Goal: Communication & Community: Answer question/provide support

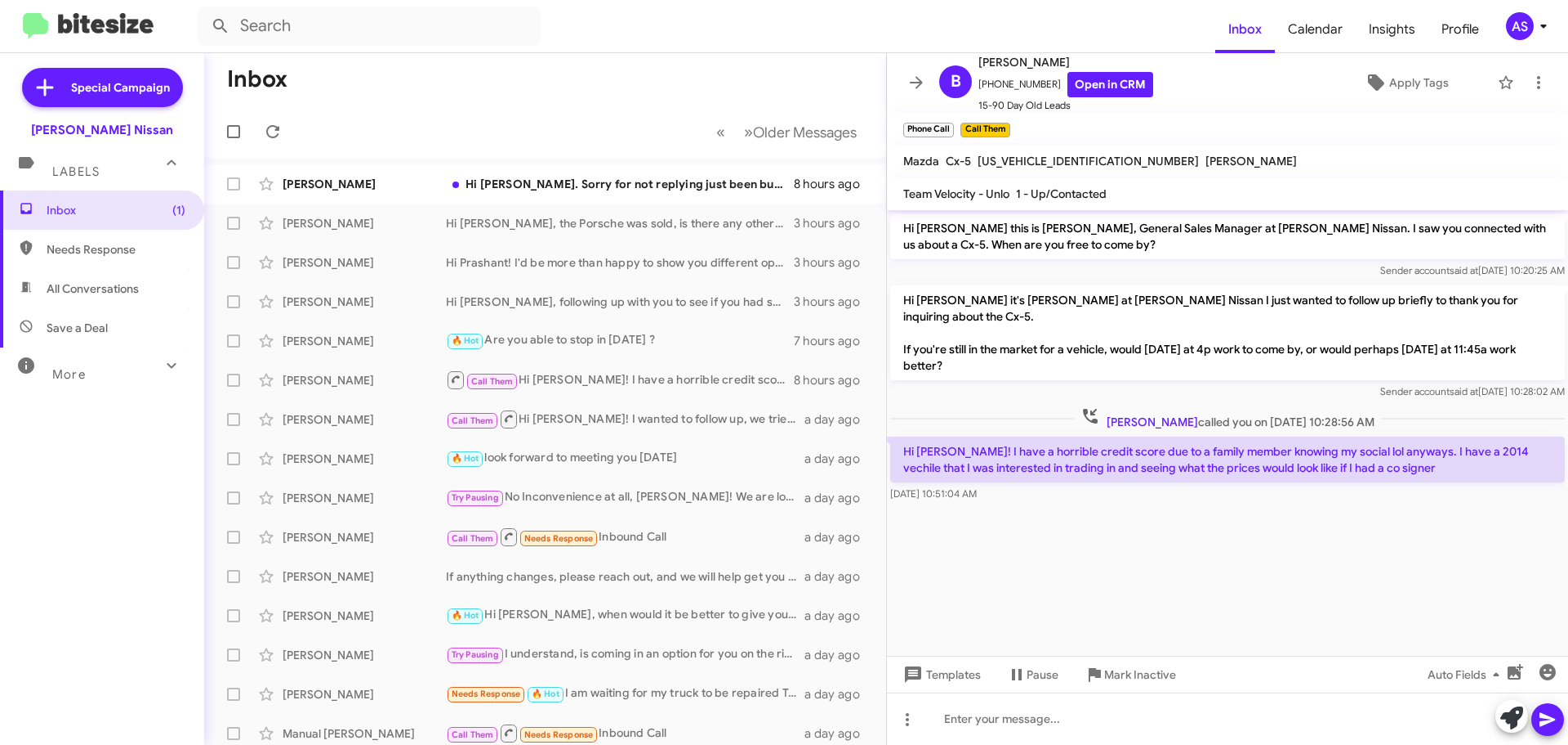
click at [1056, 601] on cdk-virtual-scroll-viewport "Hi Brenna this is Shawn Kennedy, General Sales Manager at Baker Nissan. I saw y…" at bounding box center [1228, 433] width 682 height 445
click at [1019, 554] on cdk-virtual-scroll-viewport "Hi Brenna this is Shawn Kennedy, General Sales Manager at Baker Nissan. I saw y…" at bounding box center [1228, 433] width 682 height 445
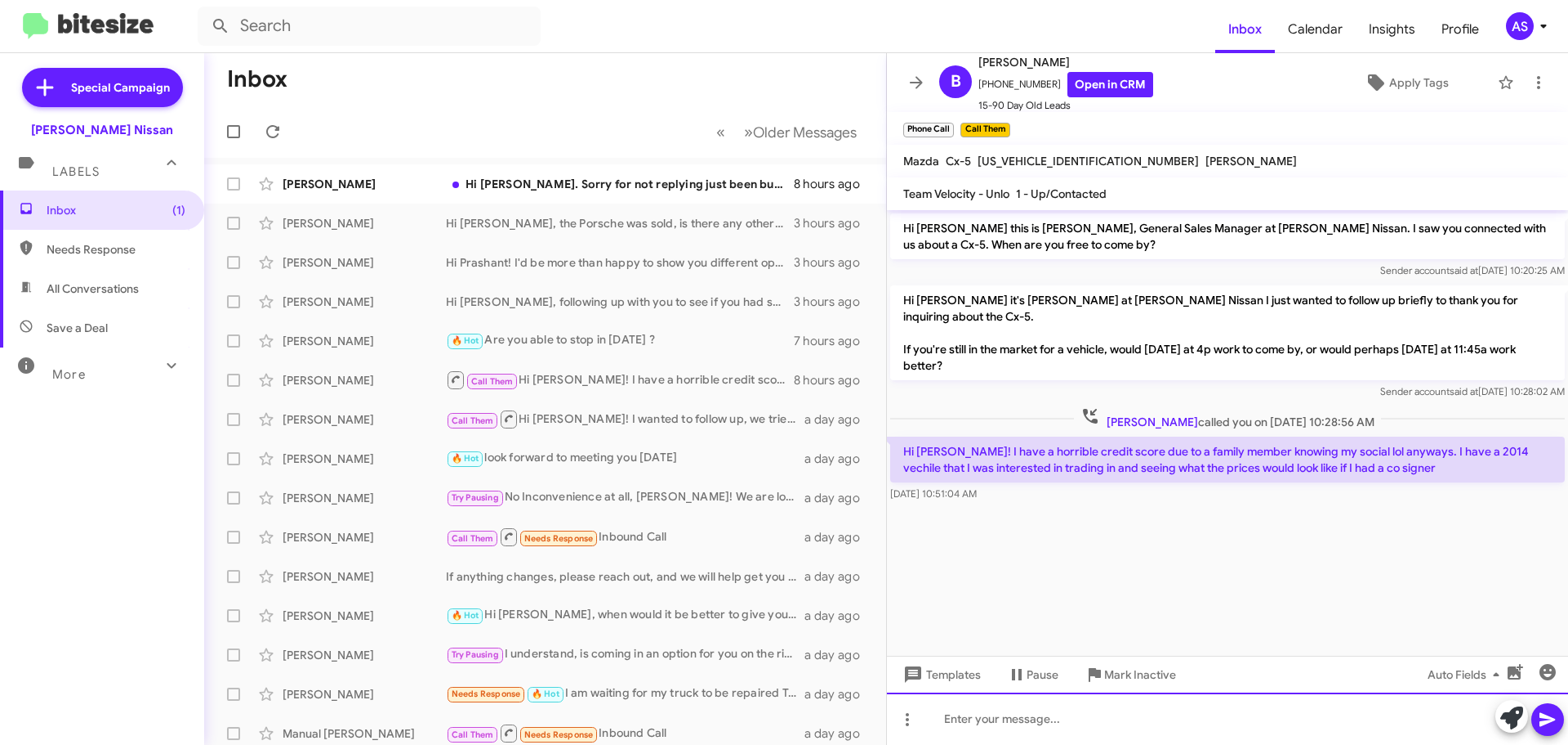
click at [1232, 707] on div at bounding box center [1228, 719] width 682 height 53
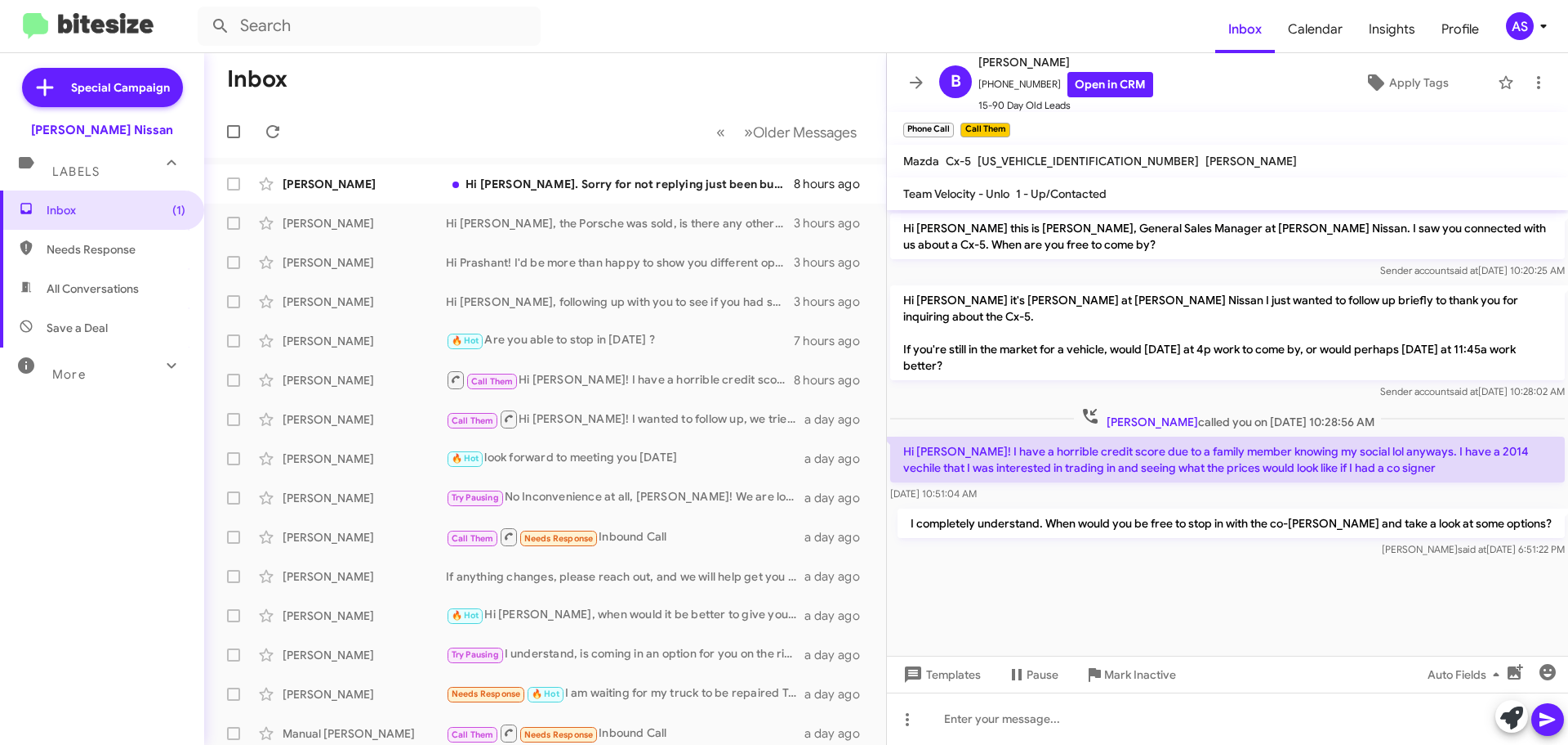
click at [637, 157] on mat-toolbar-row "« Previous » Next Older Messages" at bounding box center [545, 131] width 682 height 53
click at [642, 189] on div "Hi [PERSON_NAME]. Sorry for not replying just been busy with moving and getting…" at bounding box center [626, 183] width 362 height 17
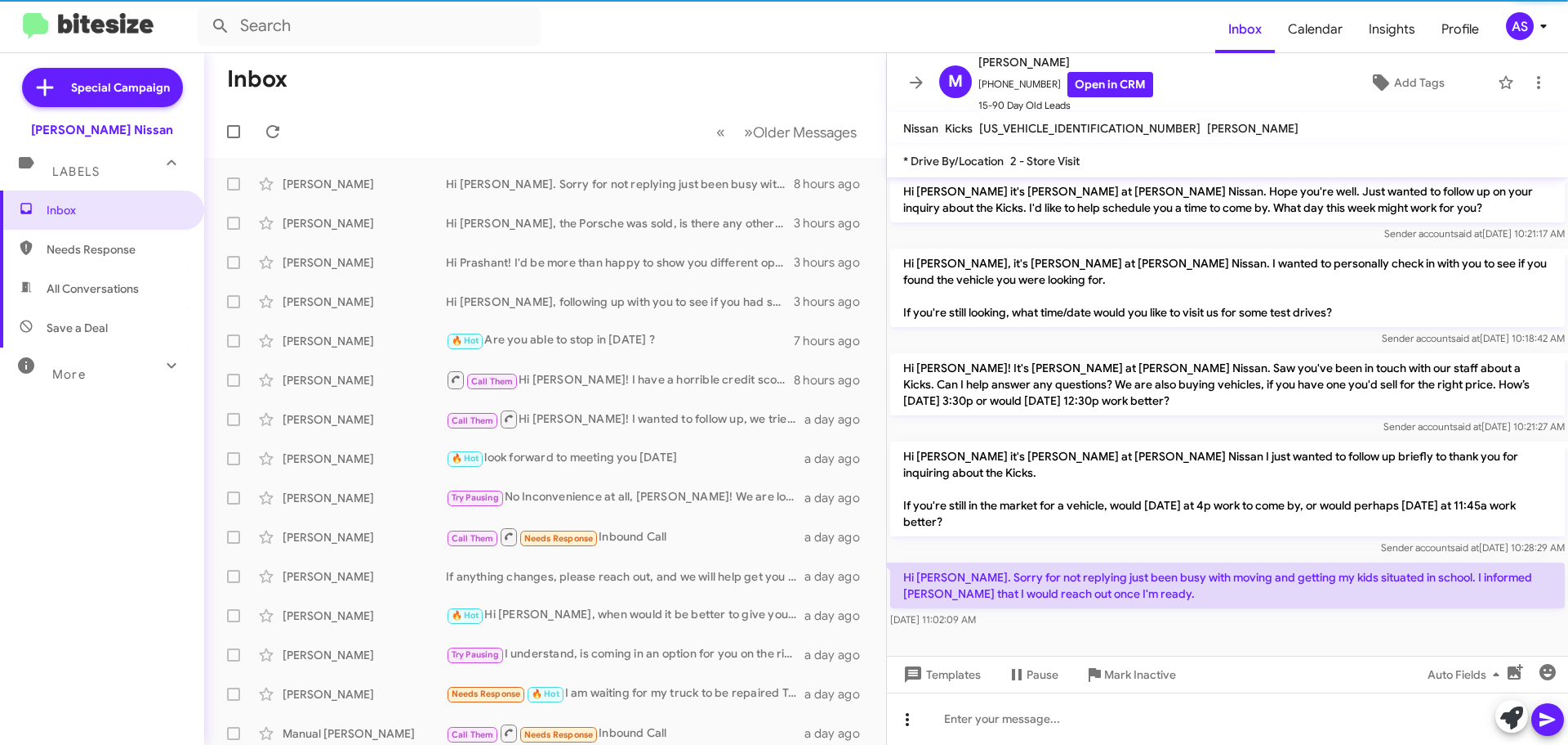
scroll to position [125, 0]
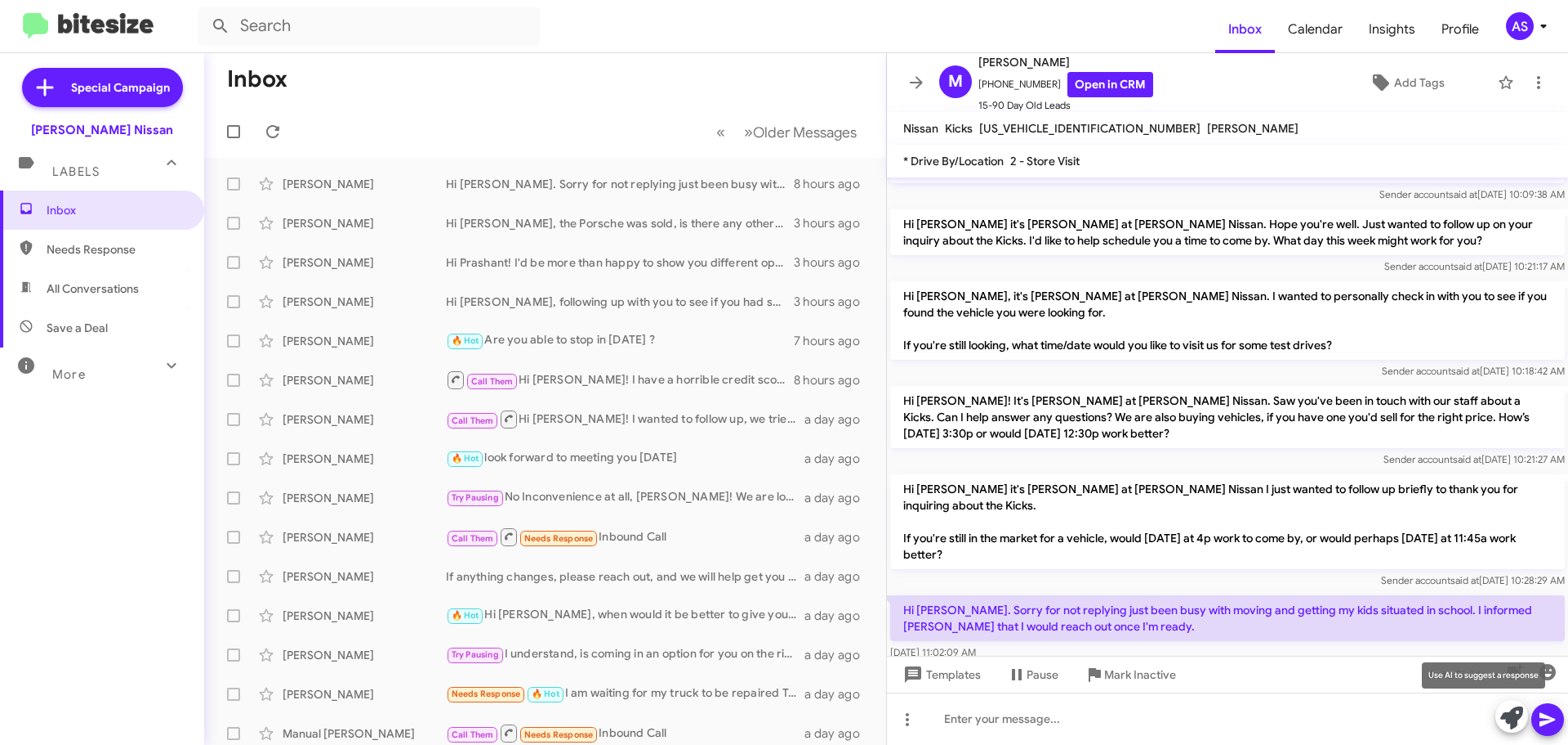
click at [1515, 731] on span at bounding box center [1512, 717] width 23 height 36
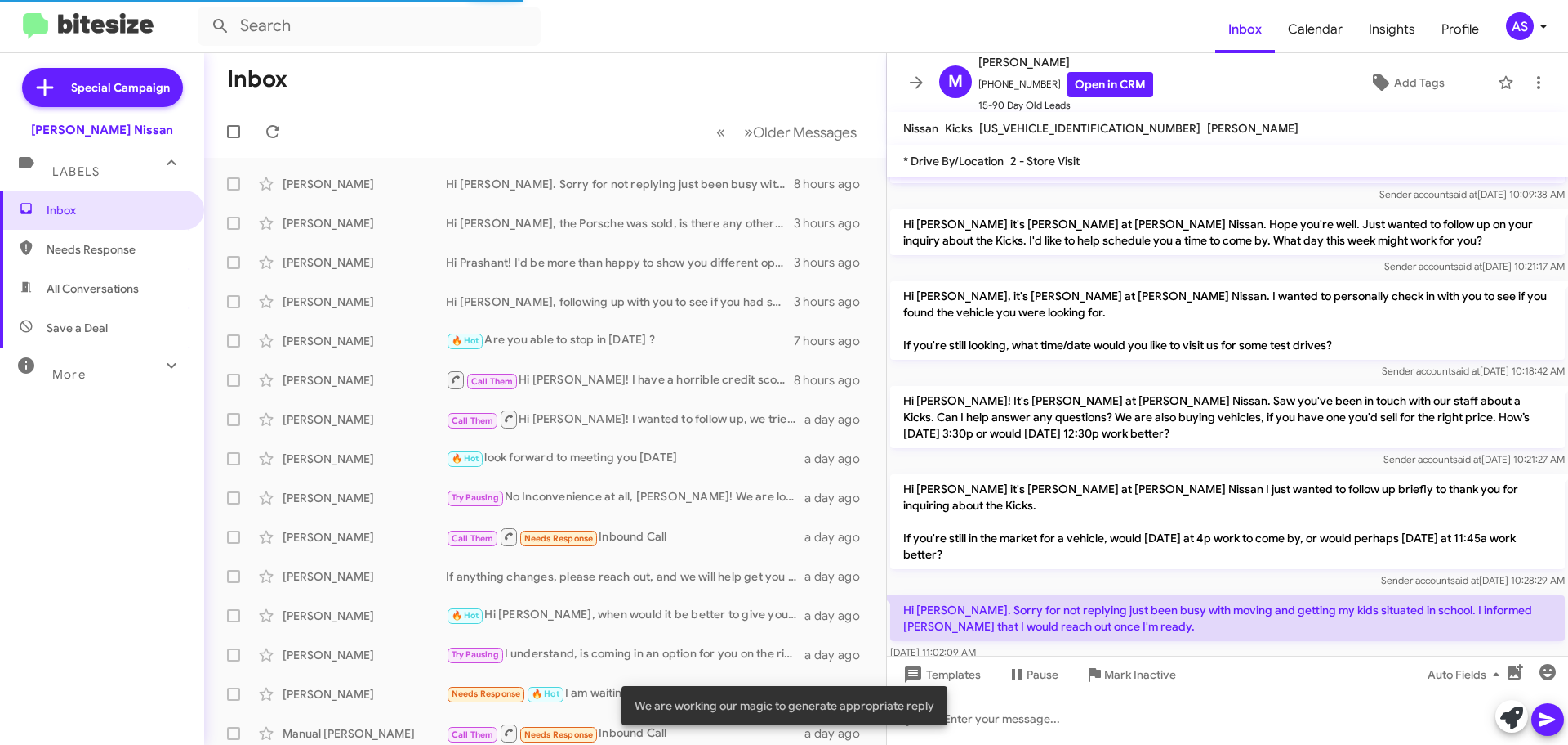
scroll to position [158, 0]
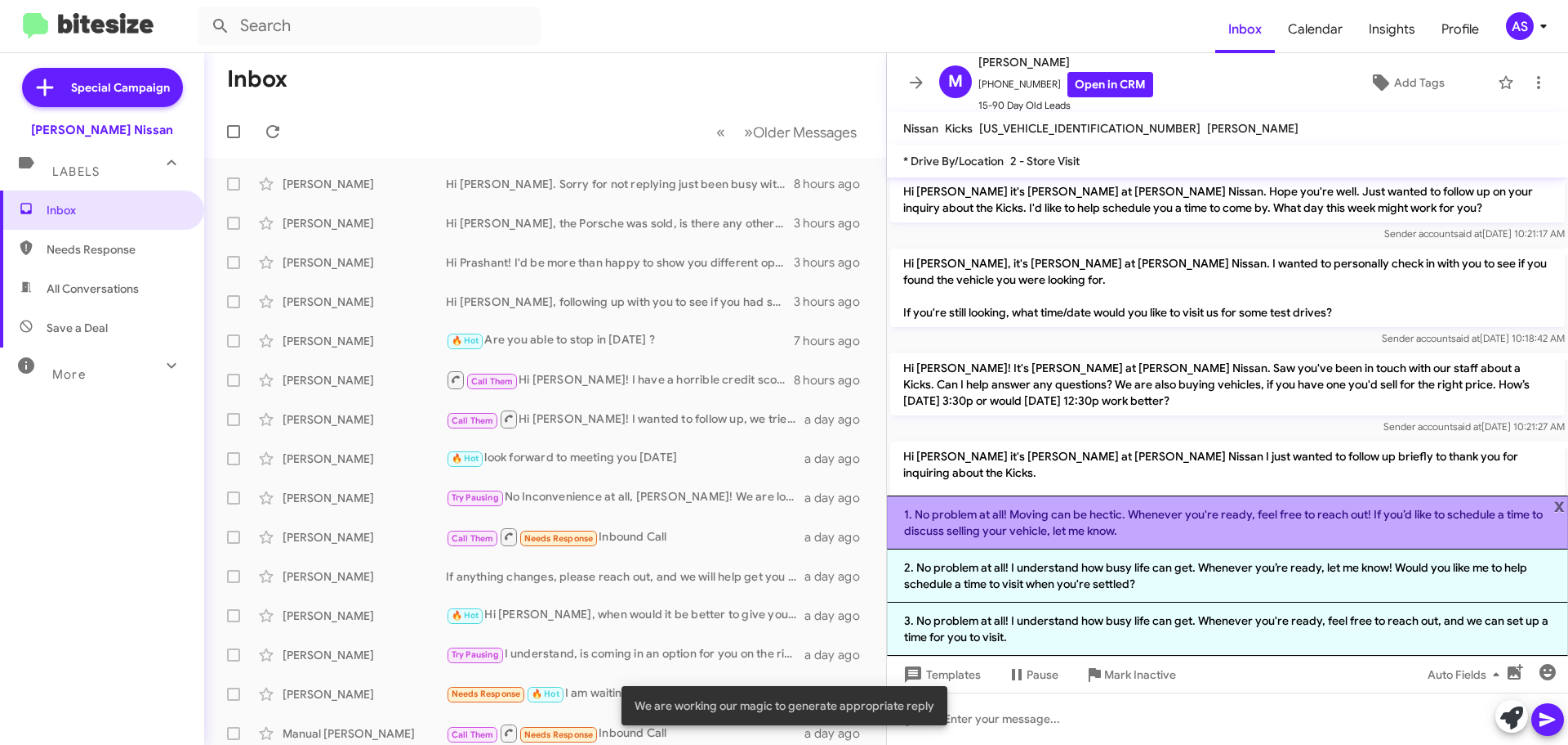
click at [1068, 542] on li "1. No problem at all! Moving can be hectic. Whenever you're ready, feel free to…" at bounding box center [1228, 522] width 682 height 54
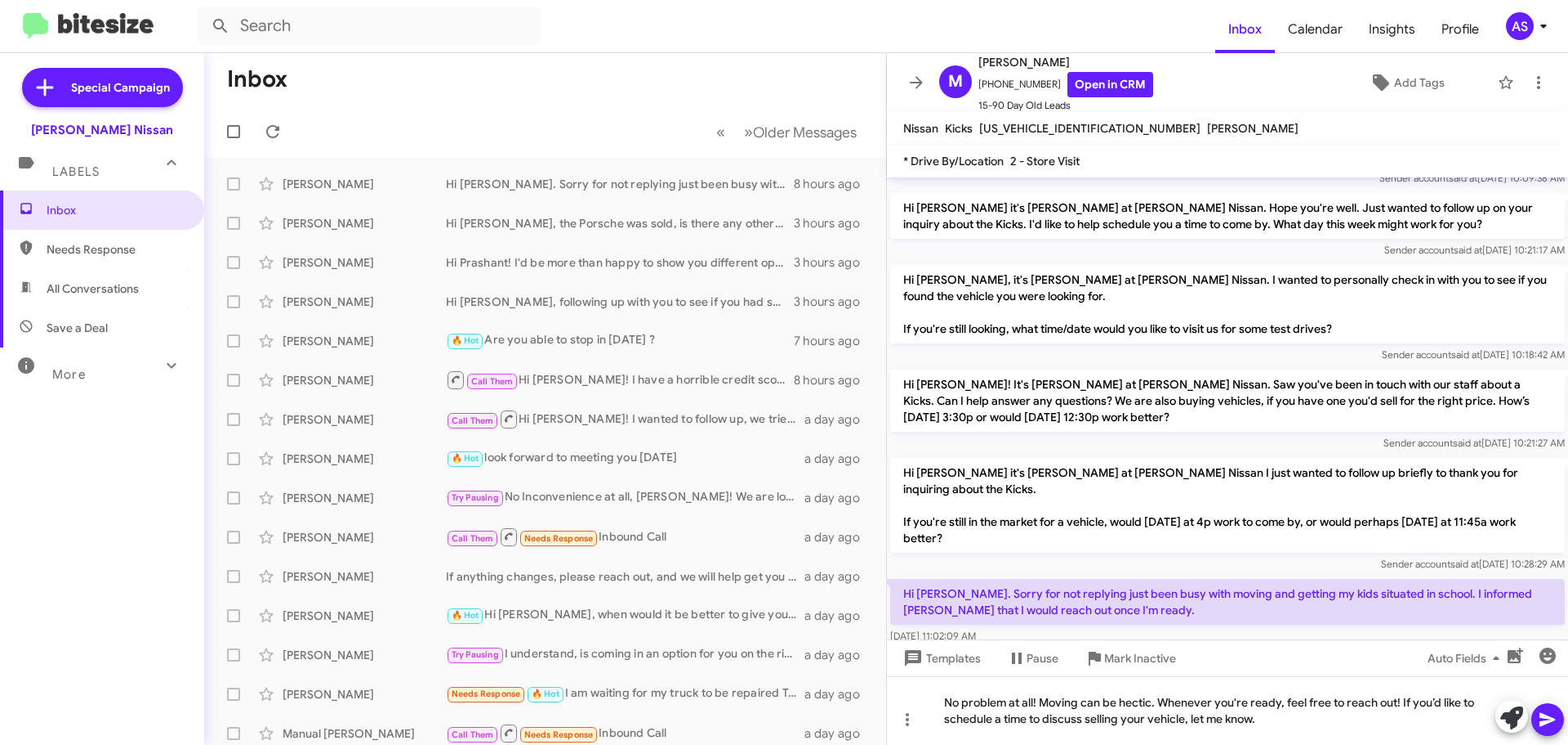
click at [1542, 722] on icon at bounding box center [1548, 720] width 16 height 14
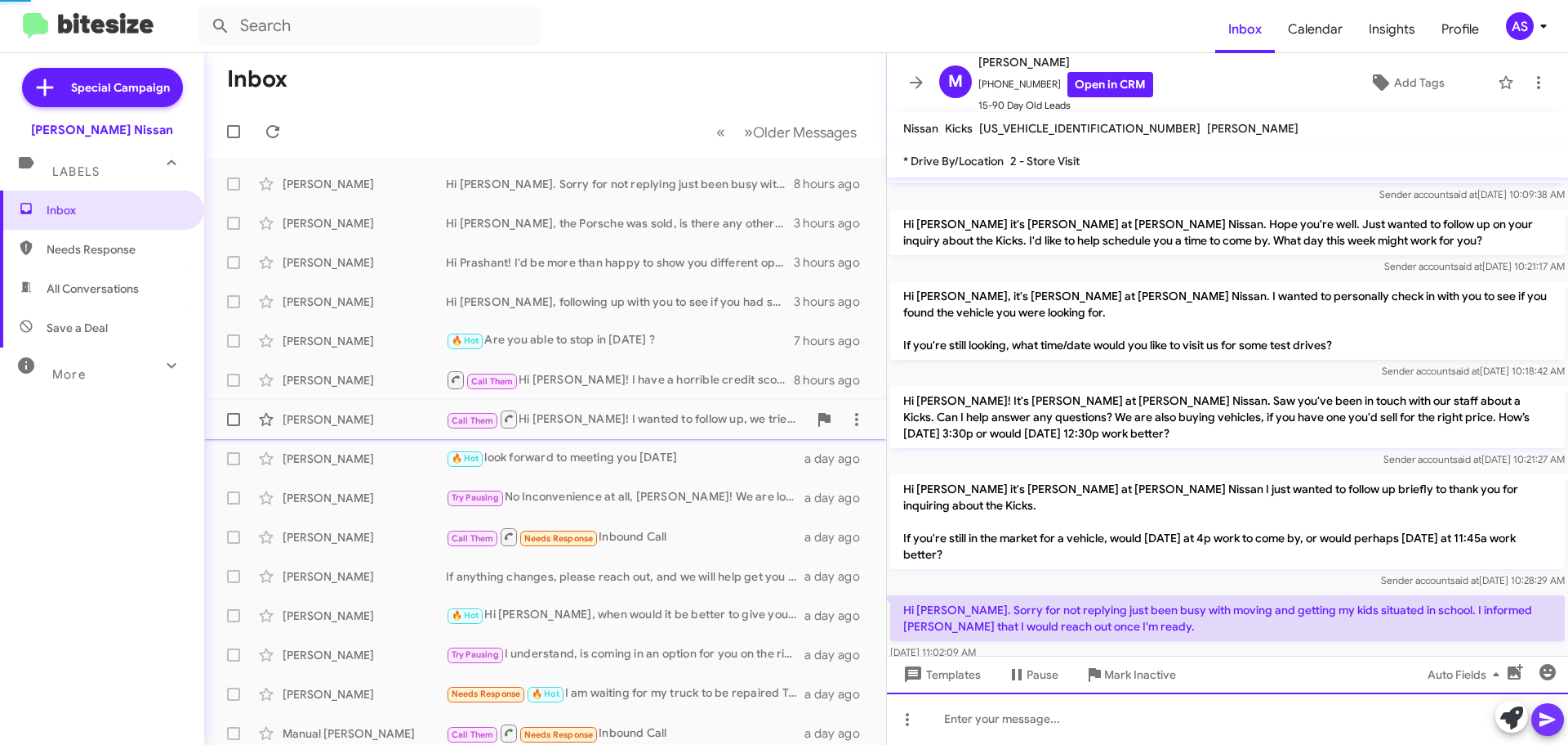
scroll to position [0, 0]
